Goal: Task Accomplishment & Management: Manage account settings

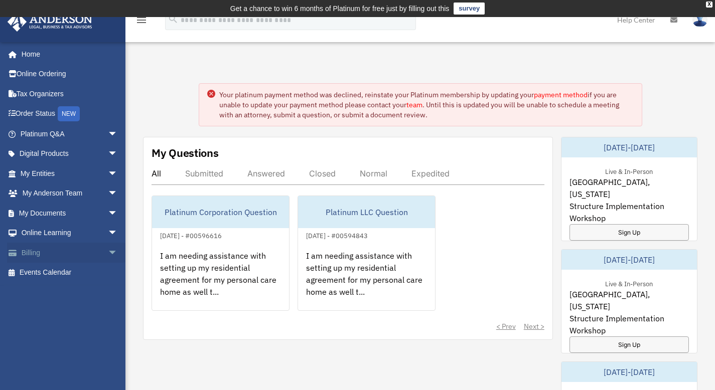
click at [37, 250] on link "Billing arrow_drop_down" at bounding box center [70, 253] width 126 height 20
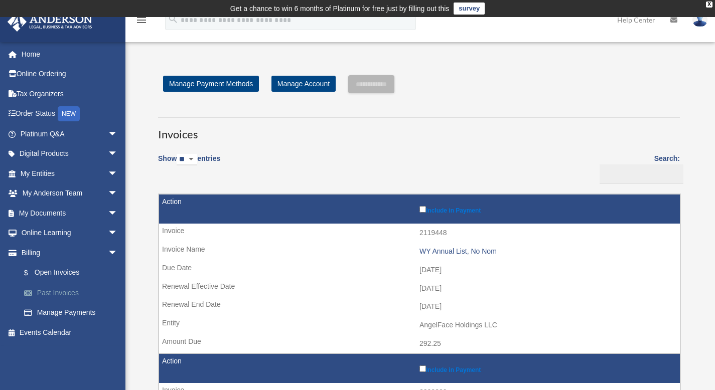
click at [54, 295] on link "Past Invoices" at bounding box center [73, 293] width 119 height 20
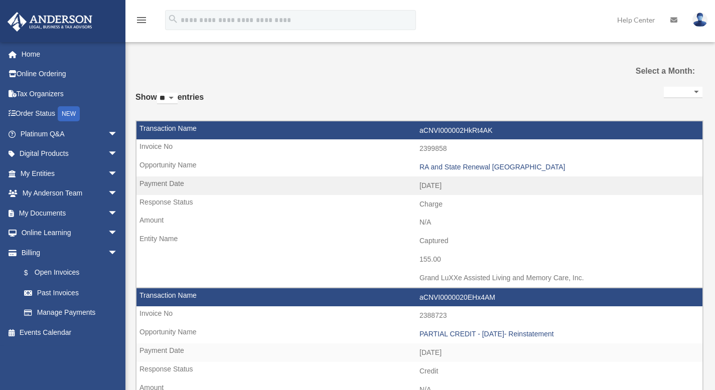
select select
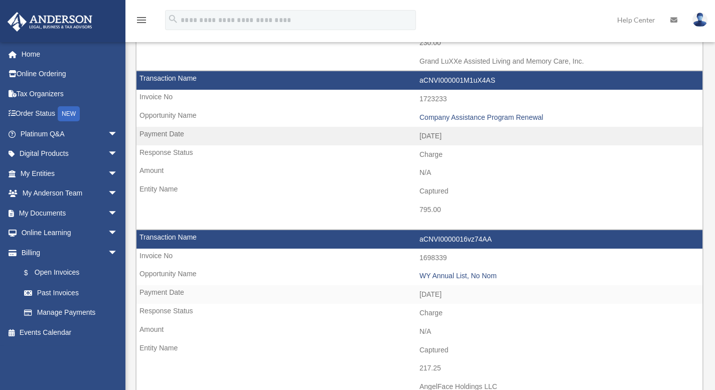
scroll to position [728, 0]
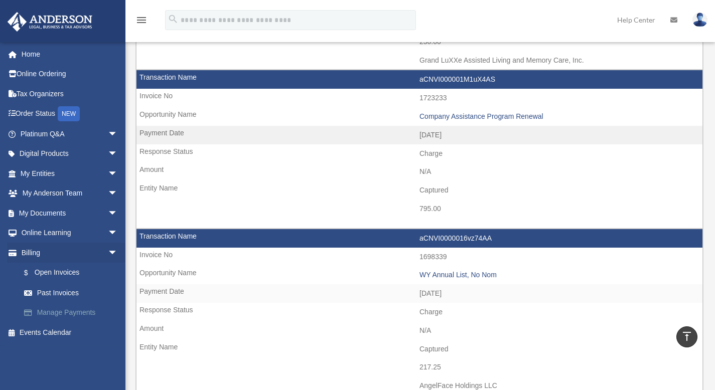
click at [51, 310] on link "Manage Payments" at bounding box center [73, 313] width 119 height 20
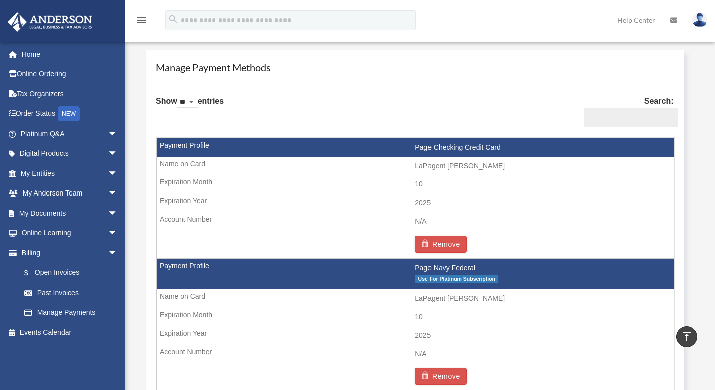
scroll to position [602, 0]
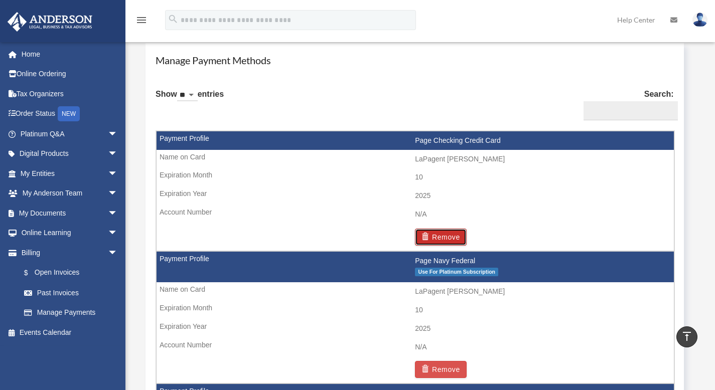
click at [443, 239] on button "Remove" at bounding box center [441, 237] width 52 height 17
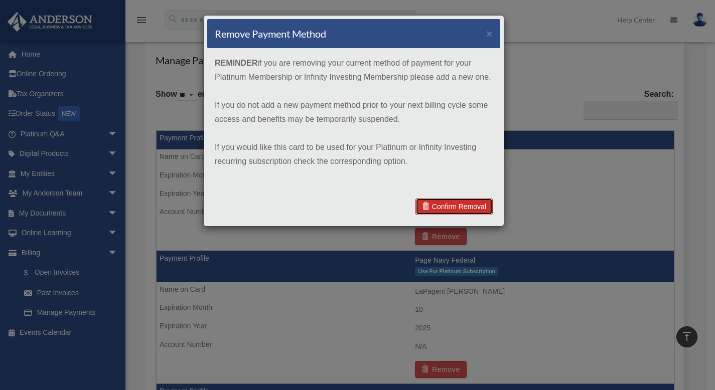
click at [448, 211] on link "Confirm Removal" at bounding box center [453, 206] width 77 height 17
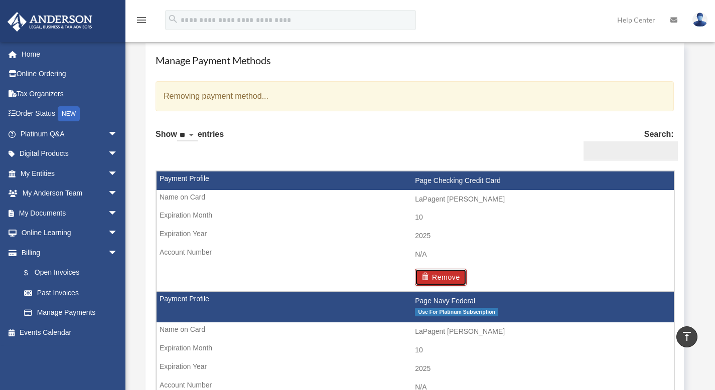
click at [440, 275] on button "Remove" at bounding box center [441, 277] width 52 height 17
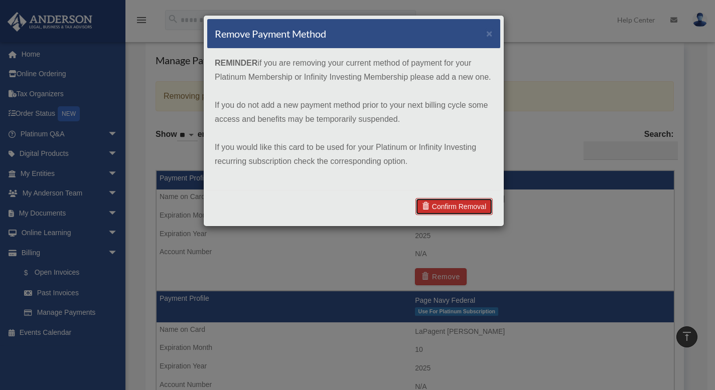
click at [452, 206] on link "Confirm Removal" at bounding box center [453, 206] width 77 height 17
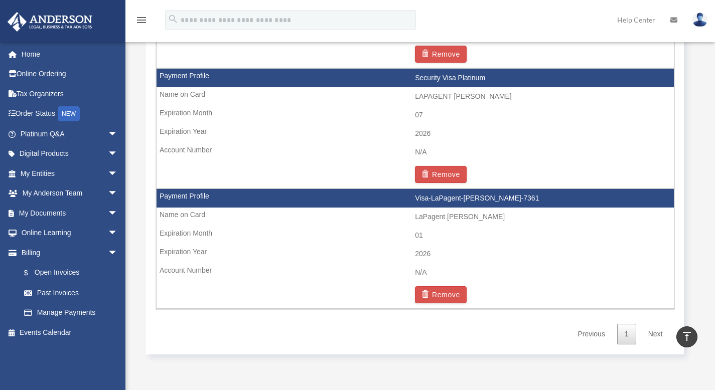
scroll to position [881, 0]
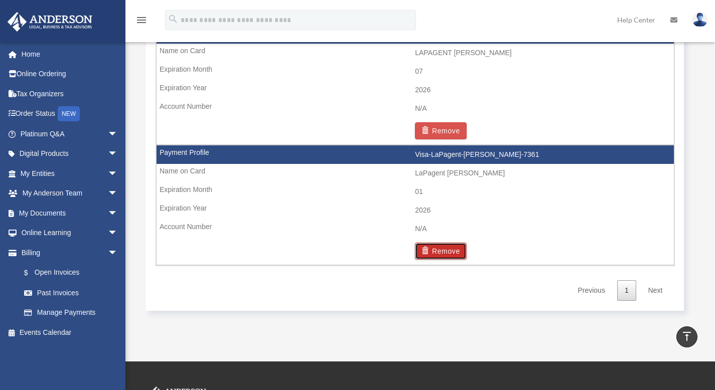
click at [434, 252] on button "Remove" at bounding box center [441, 251] width 52 height 17
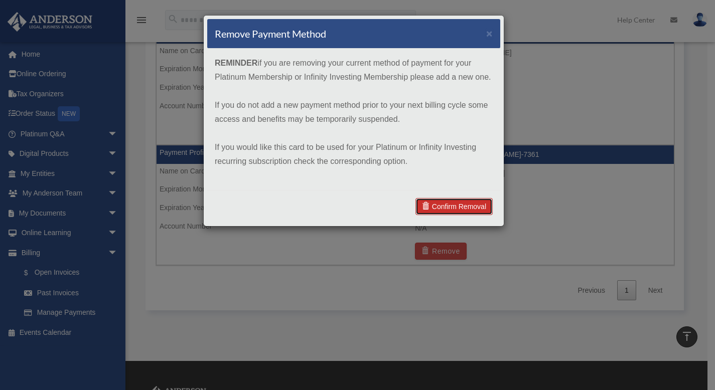
click at [459, 200] on link "Confirm Removal" at bounding box center [453, 206] width 77 height 17
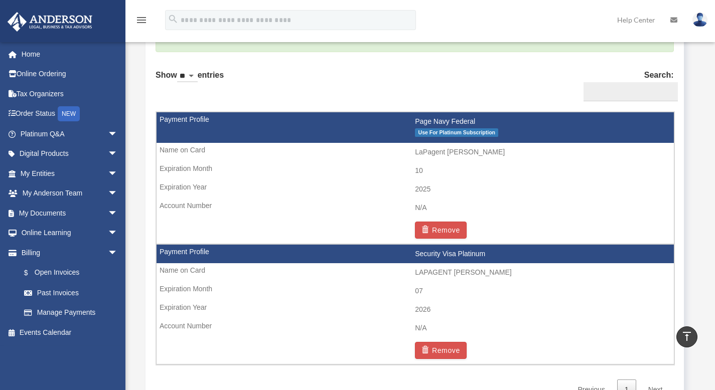
scroll to position [672, 0]
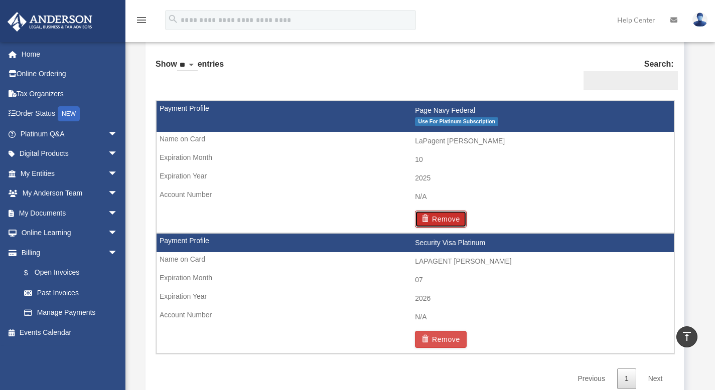
click at [425, 217] on span "button" at bounding box center [426, 218] width 11 height 7
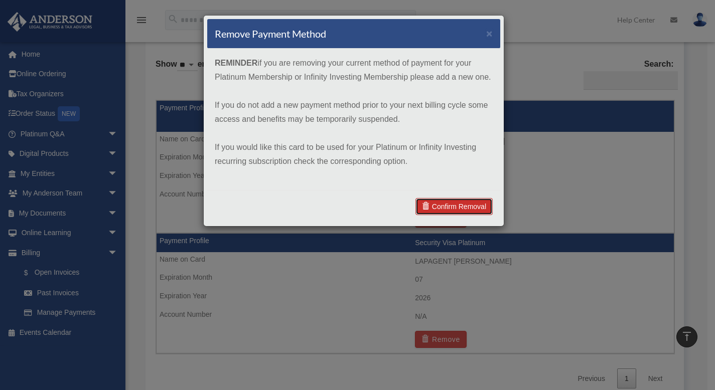
click at [441, 200] on link "Confirm Removal" at bounding box center [453, 206] width 77 height 17
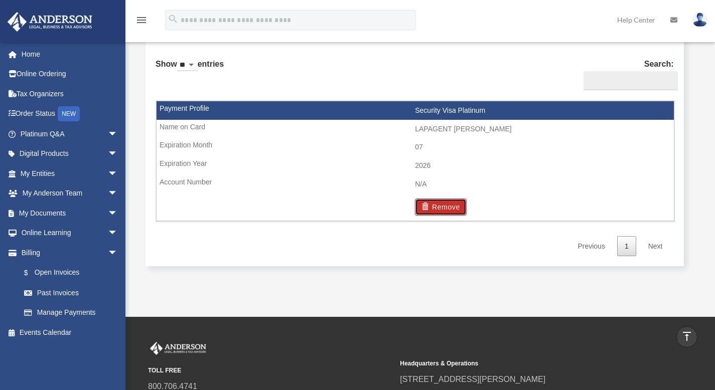
click at [435, 206] on button "Remove" at bounding box center [441, 207] width 52 height 17
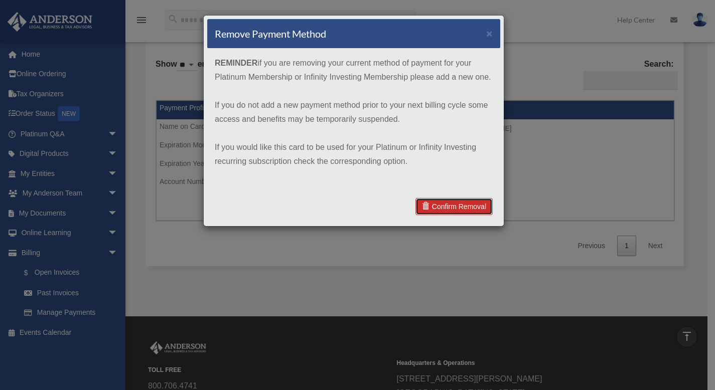
click at [440, 204] on link "Confirm Removal" at bounding box center [453, 206] width 77 height 17
